Goal: Check status: Check status

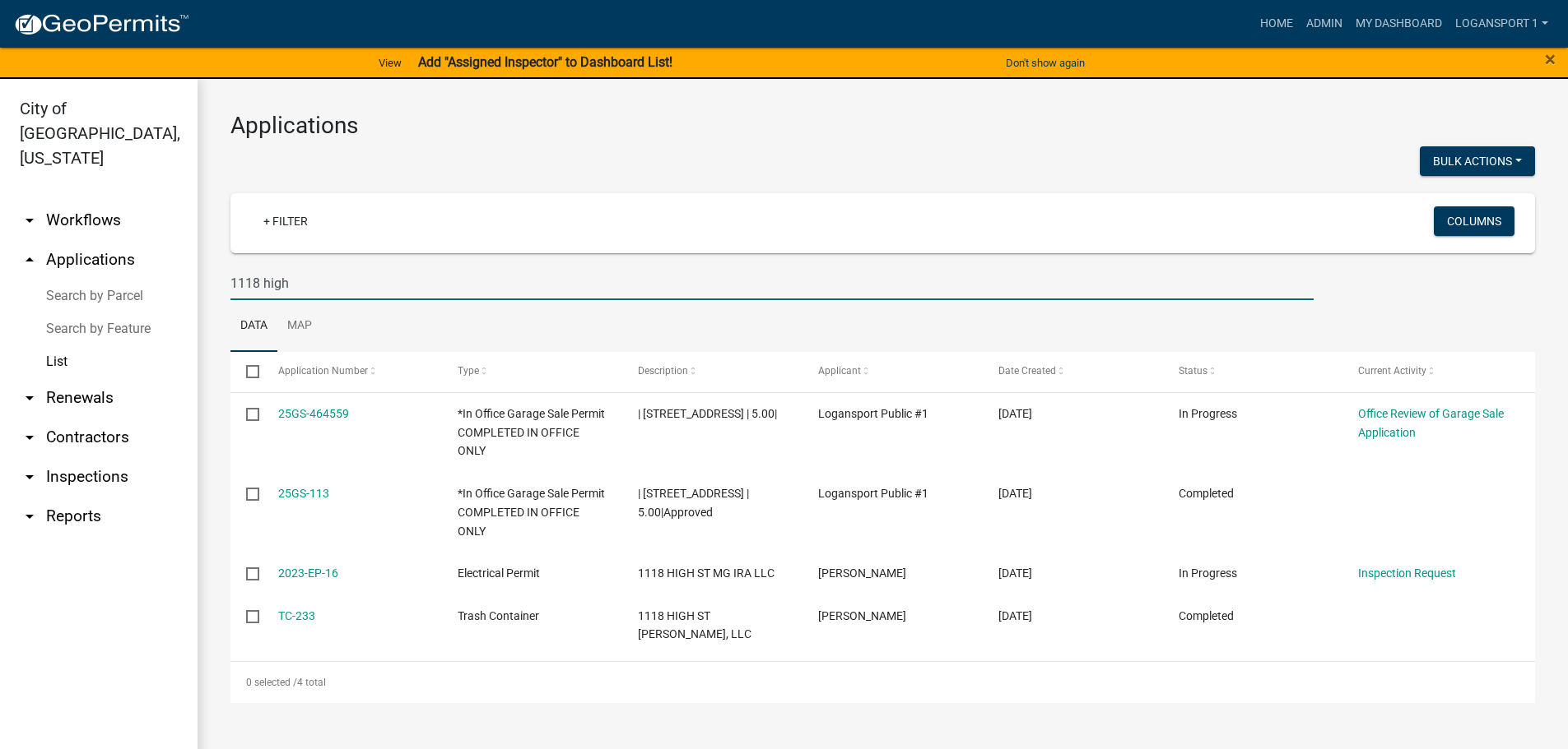
click at [306, 266] on input "1118 high" at bounding box center [772, 283] width 1083 height 34
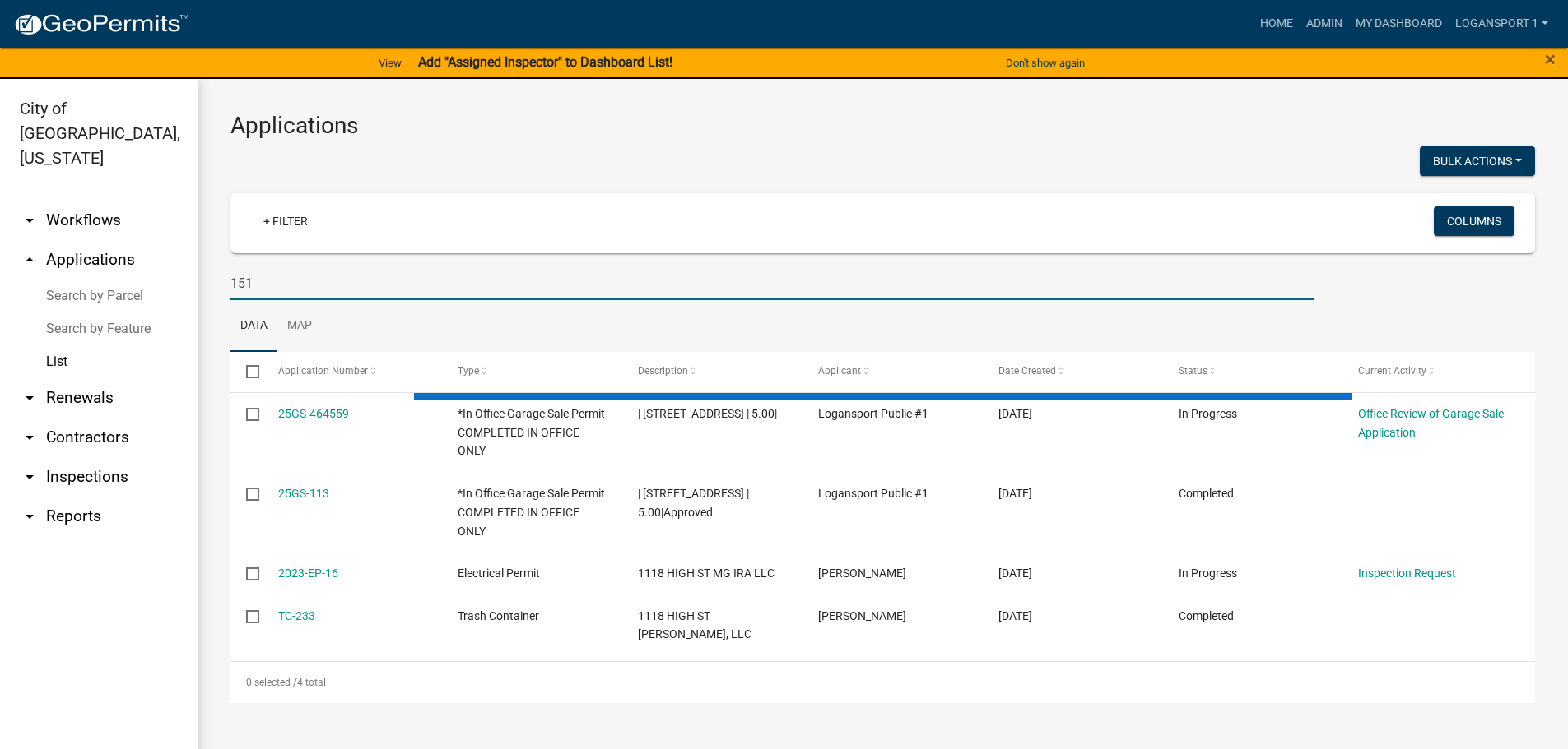
type input "1516"
select select "2: 50"
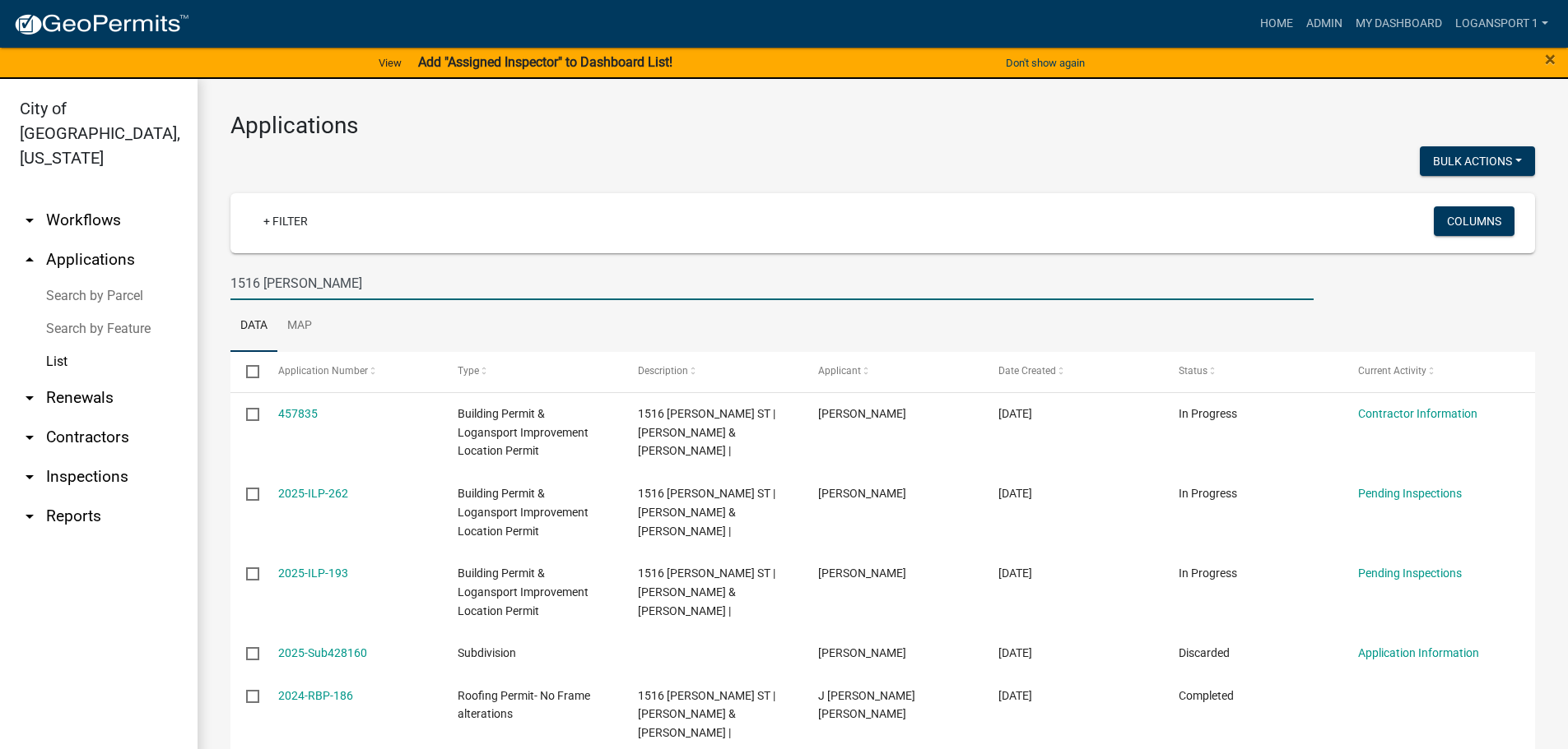
type input "1516 [PERSON_NAME]"
drag, startPoint x: 1548, startPoint y: 207, endPoint x: 1548, endPoint y: 232, distance: 25.0
click at [1548, 230] on div "Applications Bulk Actions Void + Filter Columns 1516 [PERSON_NAME] Data Map Sel…" at bounding box center [882, 497] width 1370 height 836
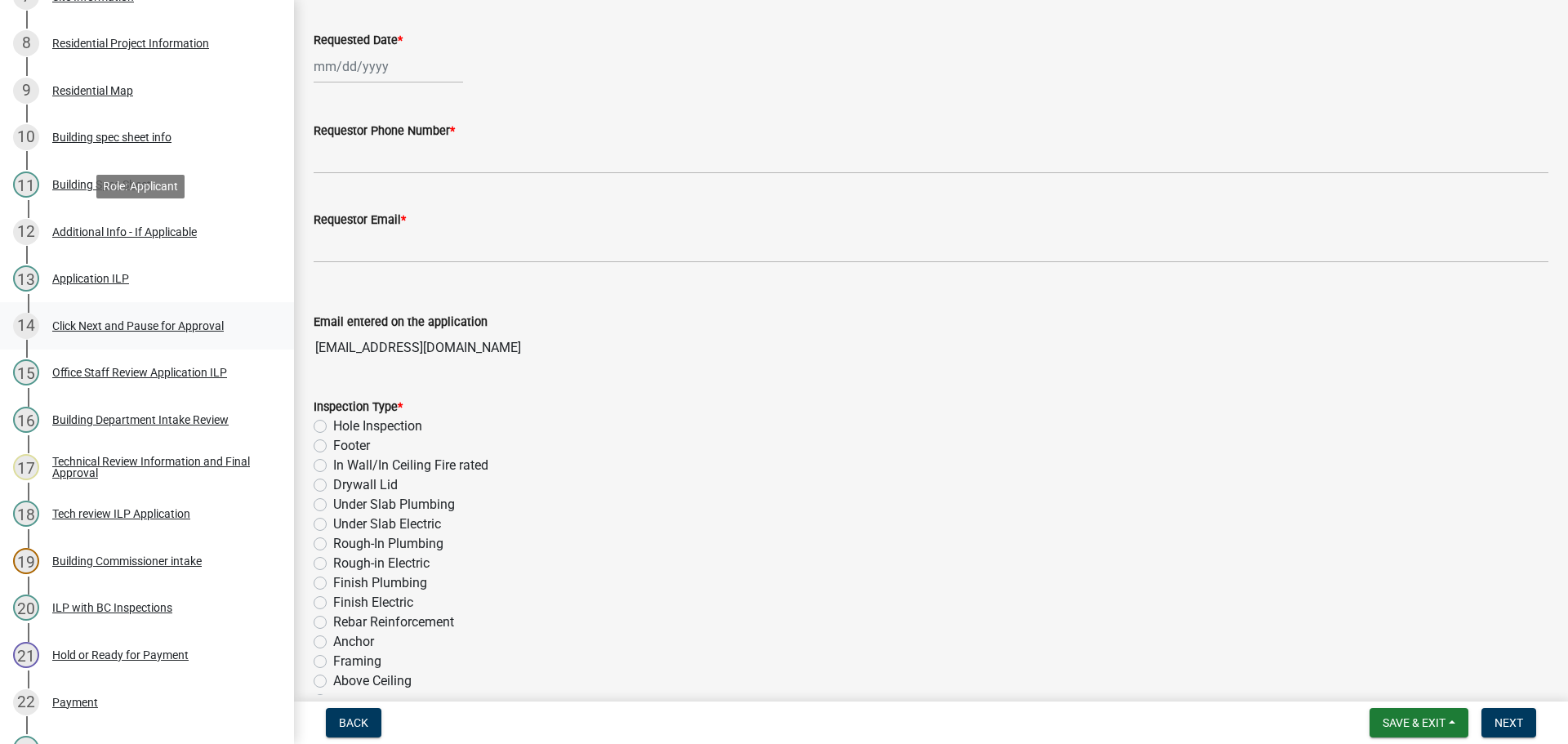
scroll to position [817, 0]
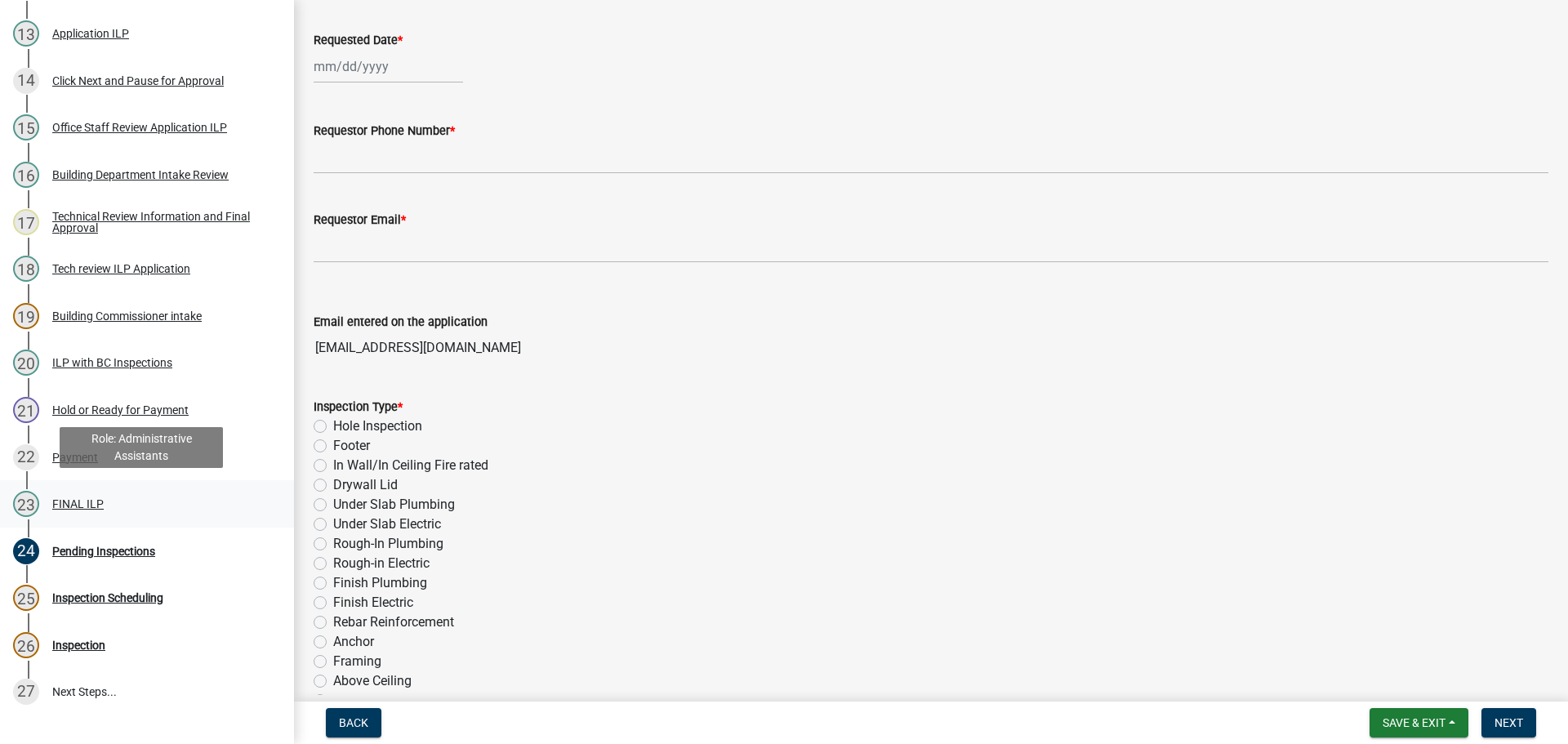
click at [86, 492] on div "23 FINAL ILP" at bounding box center [141, 504] width 255 height 26
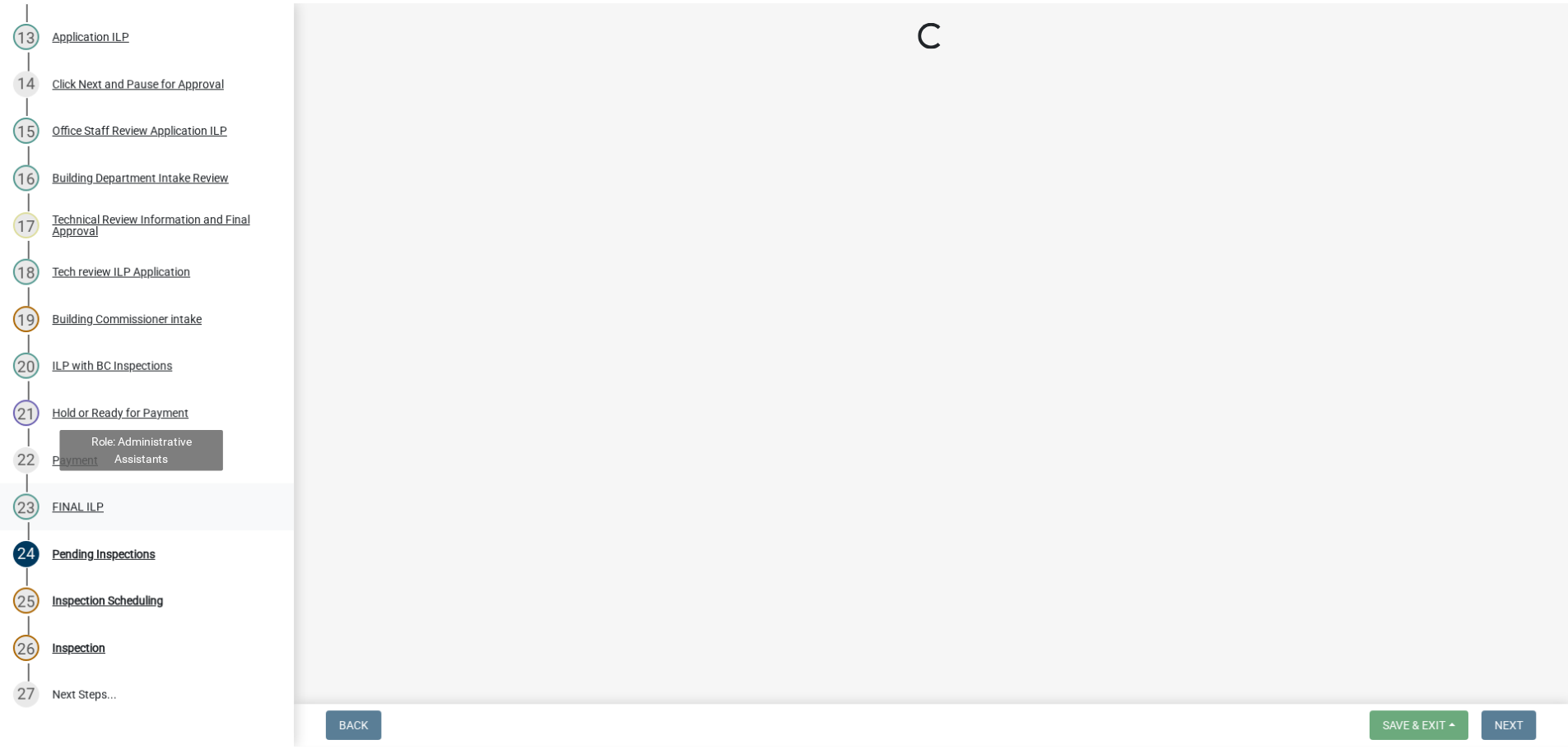
scroll to position [0, 0]
click at [83, 502] on div "FINAL ILP" at bounding box center [78, 507] width 52 height 11
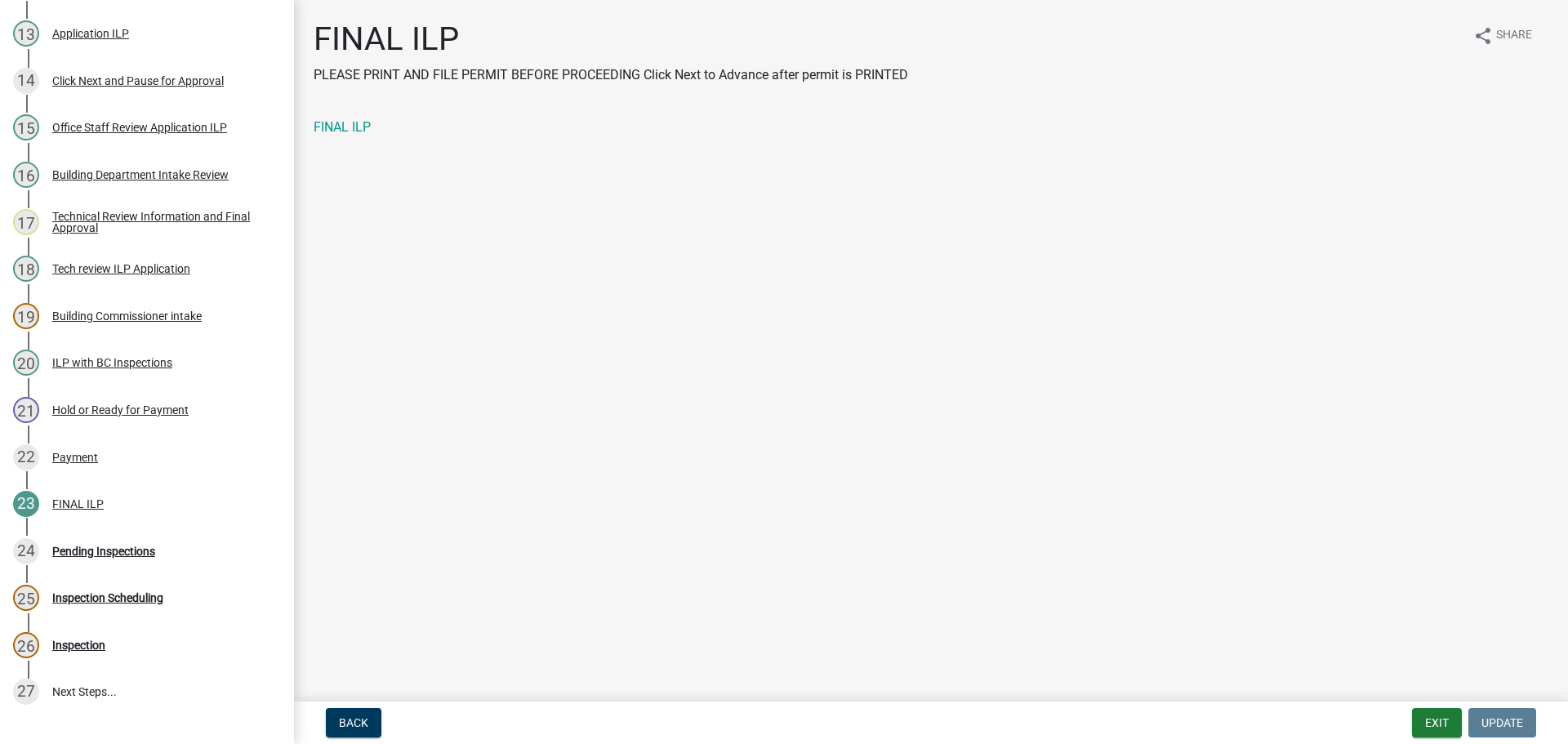
click at [360, 109] on div "FINAL ILP PLEASE PRINT AND FILE PERMIT BEFORE PROCEEDING Click Next to Advance …" at bounding box center [931, 92] width 1259 height 145
click at [359, 123] on link "FINAL ILP" at bounding box center [342, 127] width 57 height 16
click at [1441, 717] on button "Exit" at bounding box center [1437, 724] width 50 height 30
